Goal: Task Accomplishment & Management: Complete application form

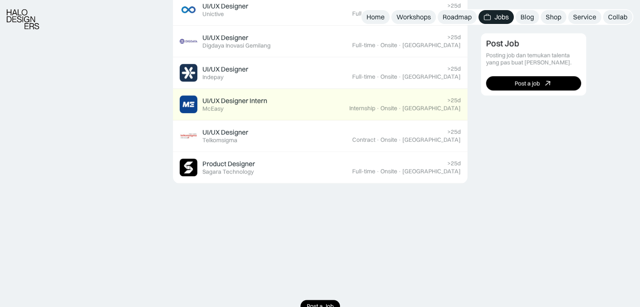
scroll to position [631, 0]
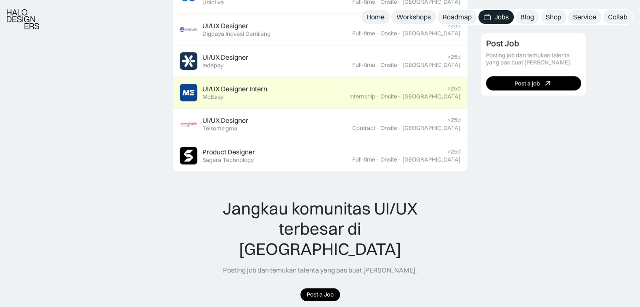
click at [234, 89] on div "UI/UX Designer Intern" at bounding box center [234, 89] width 65 height 9
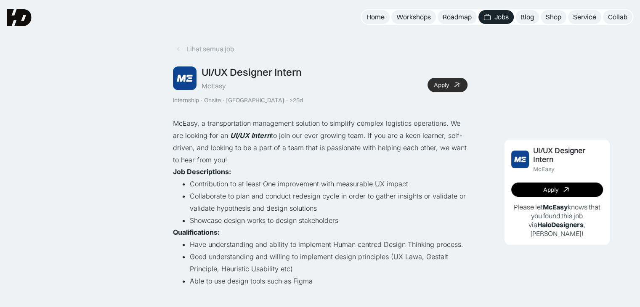
click at [439, 83] on div "Apply" at bounding box center [441, 85] width 15 height 7
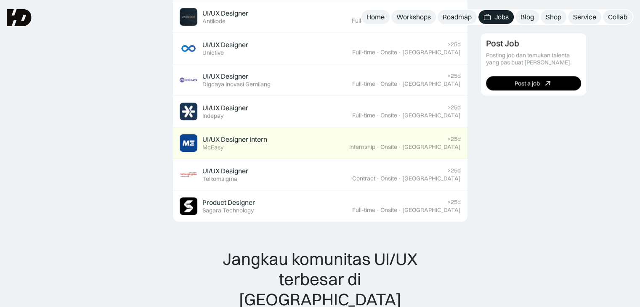
scroll to position [579, 0]
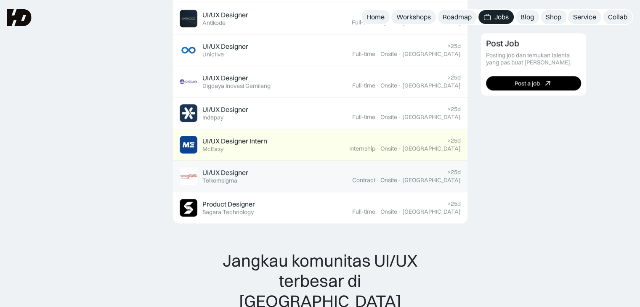
click at [312, 174] on div "UI/UX Designer Featured Telkomsigma" at bounding box center [266, 176] width 172 height 18
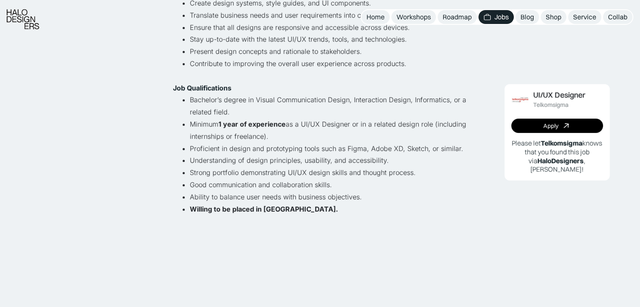
scroll to position [294, 0]
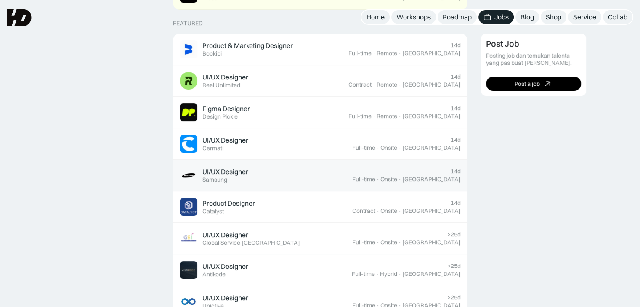
scroll to position [242, 0]
